Goal: Information Seeking & Learning: Learn about a topic

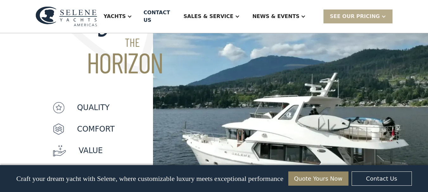
scroll to position [507, 0]
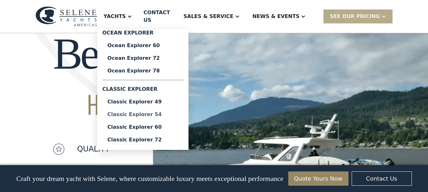
click at [163, 112] on div "Classic Explorer 54" at bounding box center [142, 114] width 71 height 5
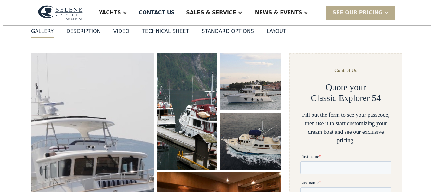
scroll to position [95, 0]
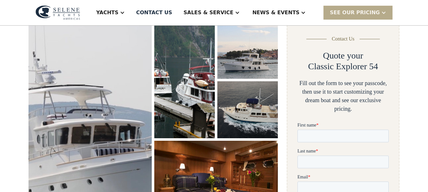
click at [175, 71] on img "open lightbox" at bounding box center [185, 80] width 64 height 123
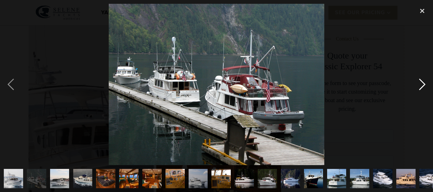
click at [420, 83] on div "next image" at bounding box center [422, 85] width 22 height 162
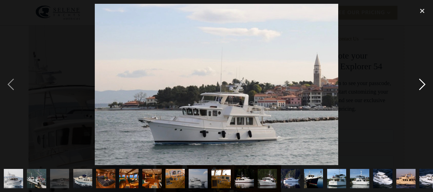
click at [420, 83] on div "next image" at bounding box center [422, 85] width 22 height 162
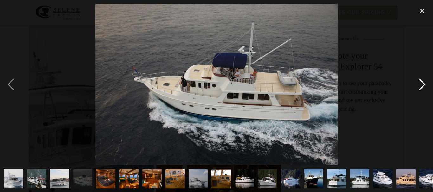
click at [420, 83] on div "next image" at bounding box center [422, 85] width 22 height 162
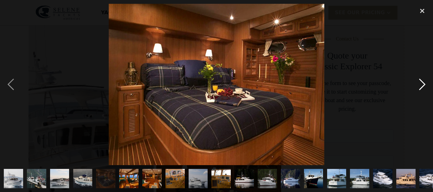
click at [420, 83] on div "next image" at bounding box center [422, 85] width 22 height 162
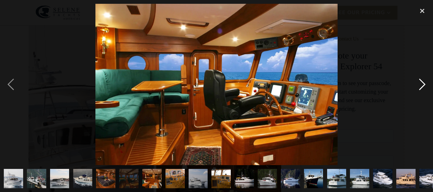
click at [420, 83] on div "next image" at bounding box center [422, 85] width 22 height 162
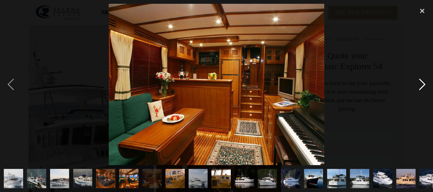
click at [420, 83] on div "next image" at bounding box center [422, 85] width 22 height 162
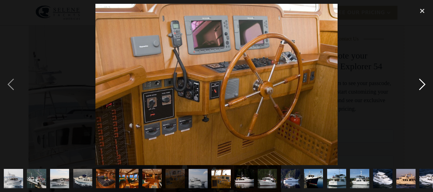
click at [420, 83] on div "next image" at bounding box center [422, 85] width 22 height 162
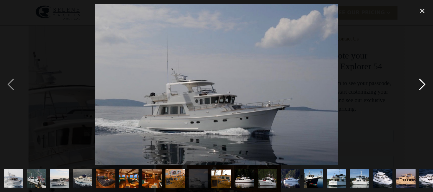
click at [420, 83] on div "next image" at bounding box center [422, 85] width 22 height 162
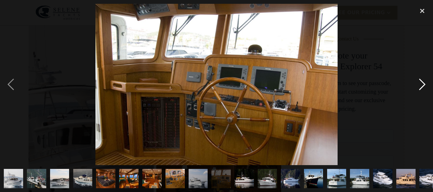
click at [420, 83] on div "next image" at bounding box center [422, 85] width 22 height 162
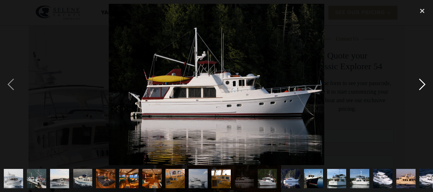
click at [420, 83] on div "next image" at bounding box center [422, 85] width 22 height 162
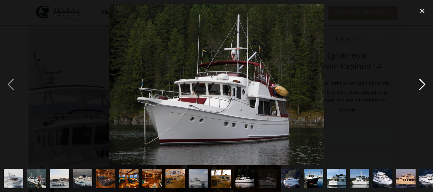
click at [420, 83] on div "next image" at bounding box center [422, 85] width 22 height 162
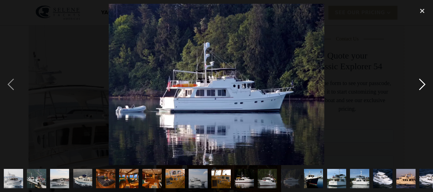
click at [420, 83] on div "next image" at bounding box center [422, 85] width 22 height 162
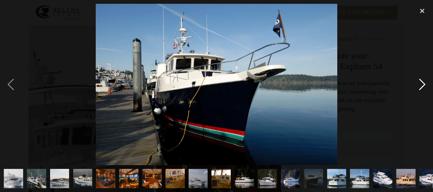
click at [420, 83] on div "next image" at bounding box center [422, 85] width 22 height 162
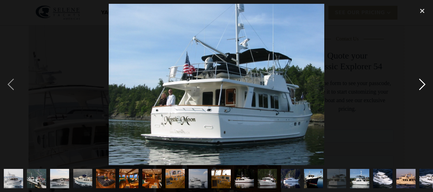
click at [420, 83] on div "next image" at bounding box center [422, 85] width 22 height 162
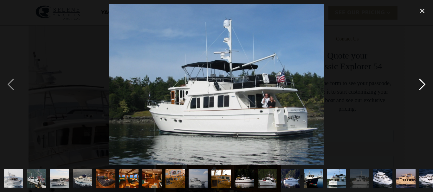
click at [420, 83] on div "next image" at bounding box center [422, 85] width 22 height 162
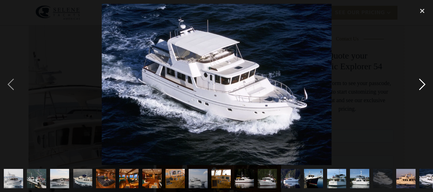
click at [420, 83] on div "next image" at bounding box center [422, 85] width 22 height 162
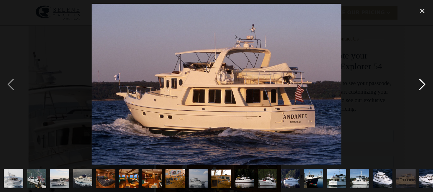
click at [420, 83] on div "next image" at bounding box center [422, 85] width 22 height 162
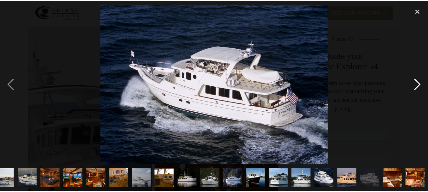
scroll to position [0, 55]
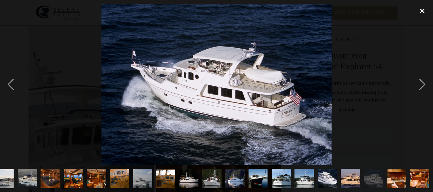
click at [420, 10] on div "close lightbox" at bounding box center [422, 11] width 22 height 14
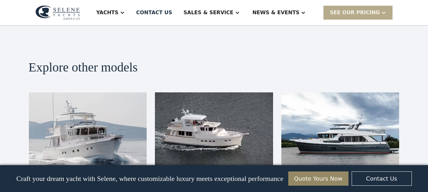
scroll to position [1361, 0]
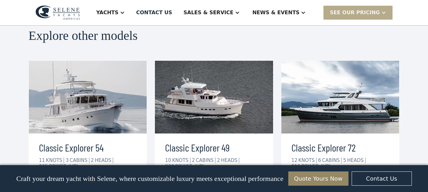
click at [329, 182] on div "view details" at bounding box center [316, 186] width 35 height 8
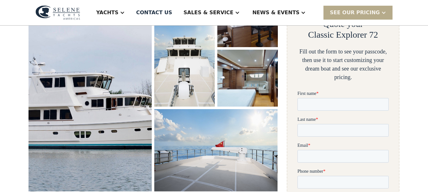
click at [102, 92] on img "open lightbox" at bounding box center [90, 90] width 131 height 213
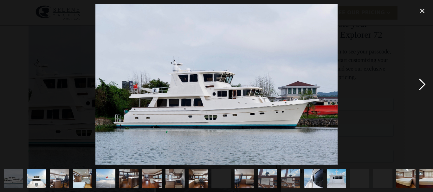
click at [421, 84] on div "next image" at bounding box center [422, 85] width 22 height 162
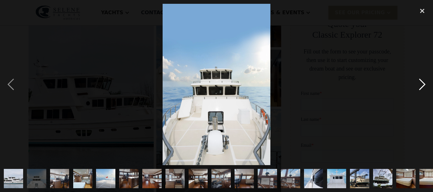
click at [421, 84] on div "next image" at bounding box center [422, 85] width 22 height 162
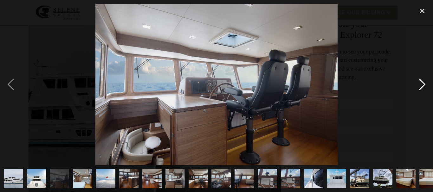
click at [421, 84] on div "next image" at bounding box center [422, 85] width 22 height 162
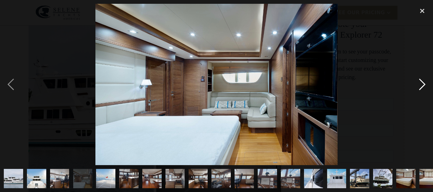
click at [421, 84] on div "next image" at bounding box center [422, 85] width 22 height 162
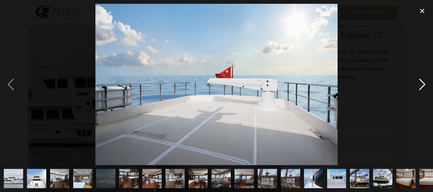
click at [421, 84] on div "next image" at bounding box center [422, 85] width 22 height 162
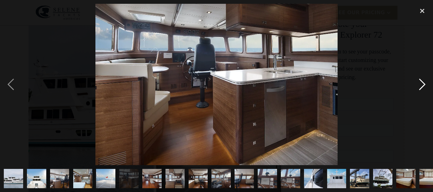
click at [421, 84] on div "next image" at bounding box center [422, 85] width 22 height 162
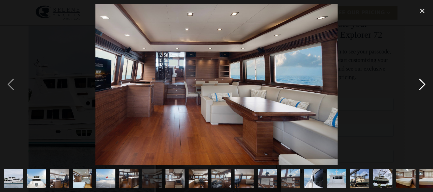
click at [421, 84] on div "next image" at bounding box center [422, 85] width 22 height 162
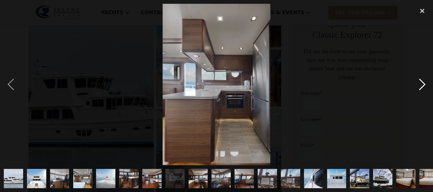
click at [421, 84] on div "next image" at bounding box center [422, 85] width 22 height 162
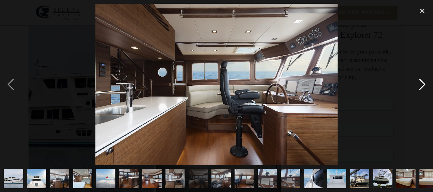
click at [421, 84] on div "next image" at bounding box center [422, 85] width 22 height 162
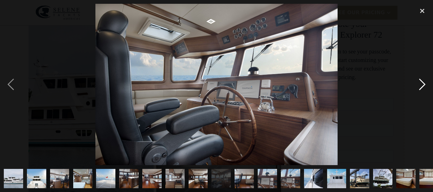
click at [421, 84] on div "next image" at bounding box center [422, 85] width 22 height 162
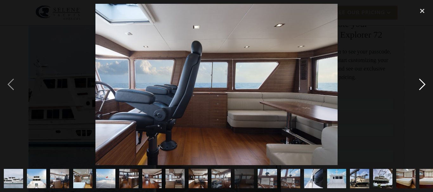
click at [421, 84] on div "next image" at bounding box center [422, 85] width 22 height 162
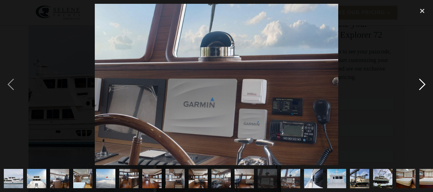
click at [421, 84] on div "next image" at bounding box center [422, 85] width 22 height 162
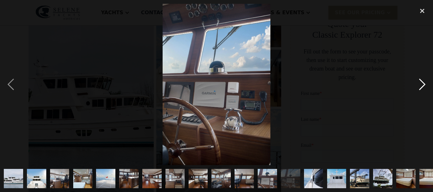
click at [421, 84] on div "next image" at bounding box center [422, 85] width 22 height 162
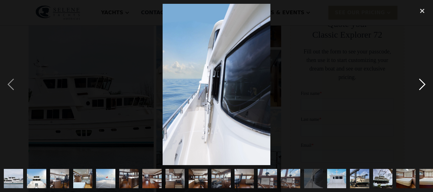
click at [421, 84] on div "next image" at bounding box center [422, 85] width 22 height 162
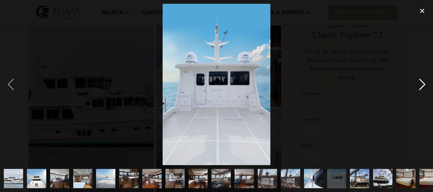
click at [421, 84] on div "next image" at bounding box center [422, 85] width 22 height 162
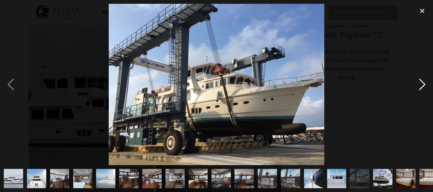
click at [421, 84] on div "next image" at bounding box center [422, 85] width 22 height 162
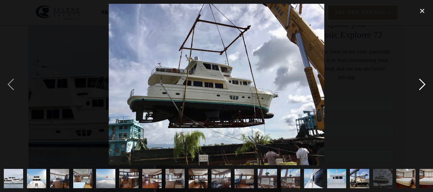
click at [421, 84] on div "next image" at bounding box center [422, 85] width 22 height 162
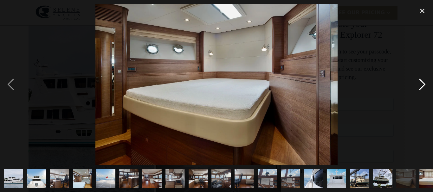
click at [421, 84] on div "next image" at bounding box center [422, 85] width 22 height 162
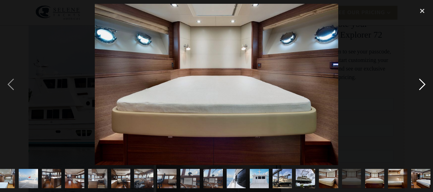
scroll to position [0, 79]
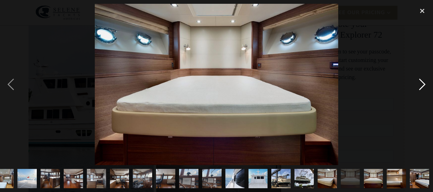
click at [421, 84] on div "next image" at bounding box center [422, 85] width 22 height 162
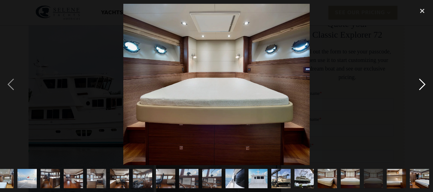
click at [421, 84] on div "next image" at bounding box center [422, 85] width 22 height 162
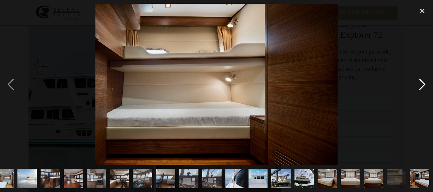
click at [421, 84] on div "next image" at bounding box center [422, 85] width 22 height 162
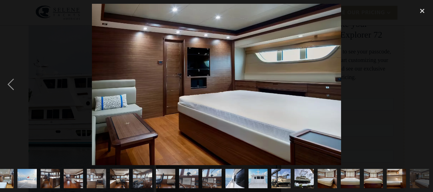
click at [421, 84] on div "next image" at bounding box center [422, 85] width 22 height 162
click at [420, 10] on div "close lightbox" at bounding box center [422, 11] width 22 height 14
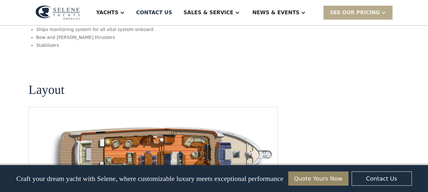
scroll to position [855, 0]
